Goal: Information Seeking & Learning: Learn about a topic

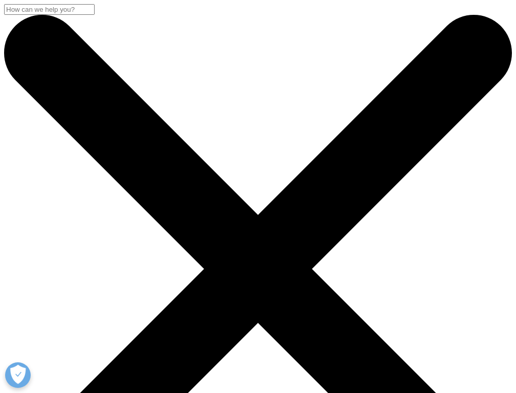
scroll to position [540, 0]
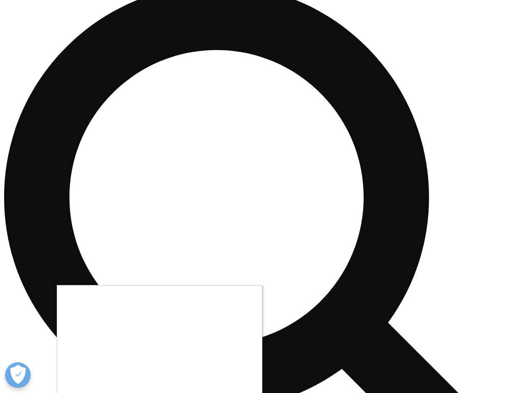
scroll to position [3062, 0]
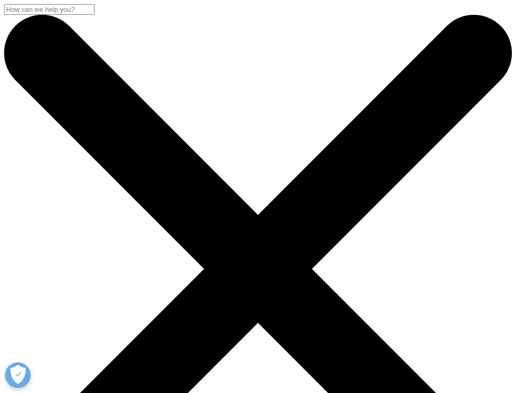
scroll to position [374, 0]
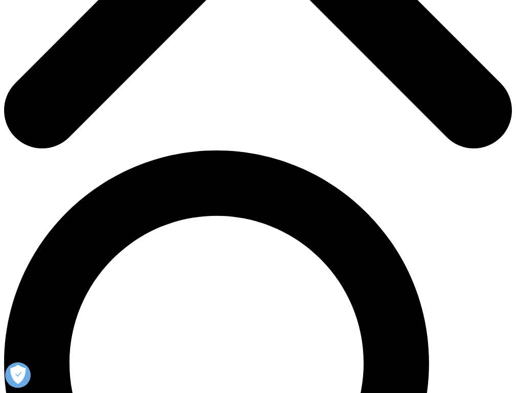
paste input "obesity diabetes Wegovy Ozempic"
paste input "diabetes"
type input "diabetesobesity diabetes Wegovy Ozempic"
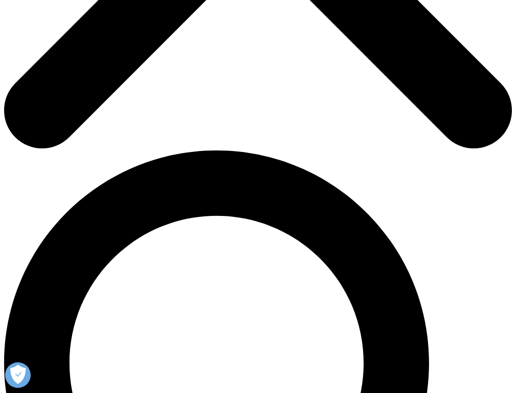
type input "global use of medicines"
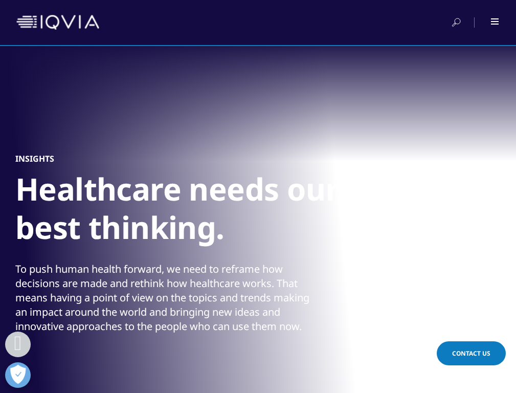
scroll to position [1378, 0]
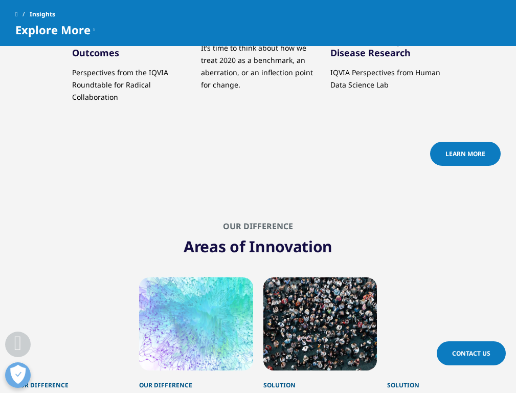
click at [464, 150] on span "Learn More" at bounding box center [465, 153] width 40 height 9
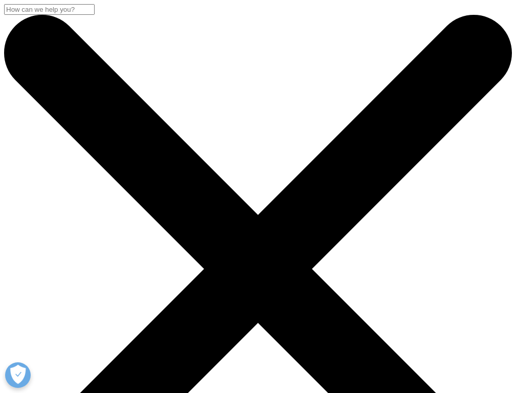
scroll to position [1, 0]
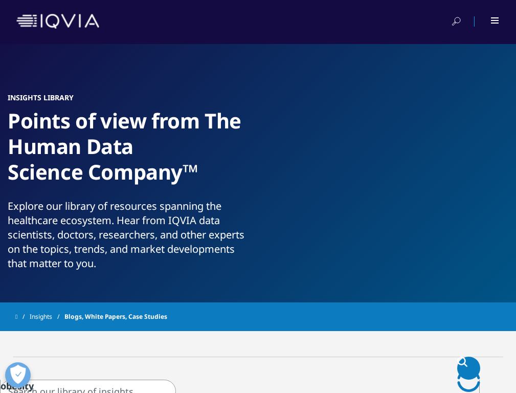
paste input "obesity GLP-1 [MEDICAL_DATA] [MEDICAL_DATA]"
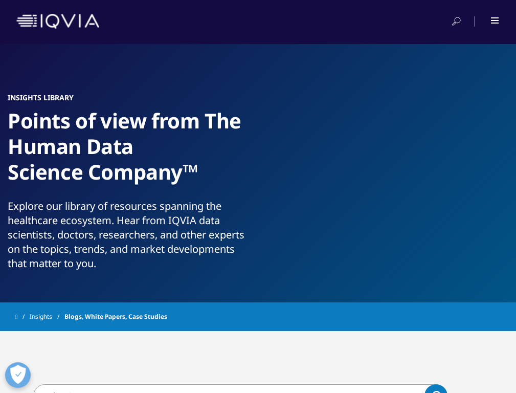
type input "obesity GLP-1 [MEDICAL_DATA] [MEDICAL_DATA]"
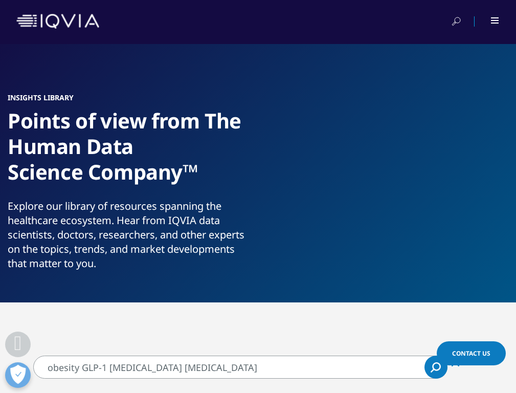
scroll to position [667, 0]
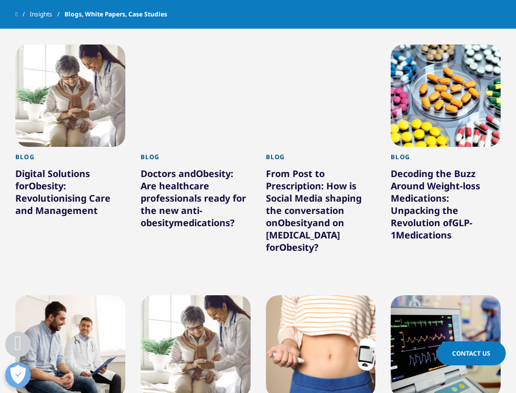
click at [445, 168] on div "Decoding the Buzz Around Weight-loss Medications: Unpacking the Revolution of G…" at bounding box center [446, 206] width 110 height 78
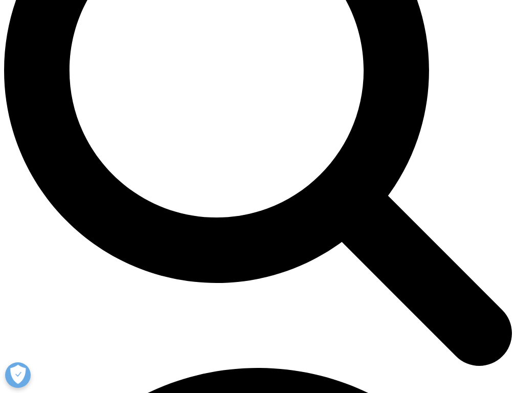
scroll to position [715, 0]
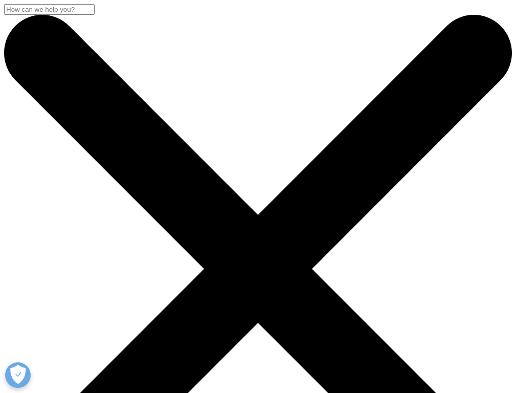
scroll to position [2456, 0]
